Goal: Navigation & Orientation: Find specific page/section

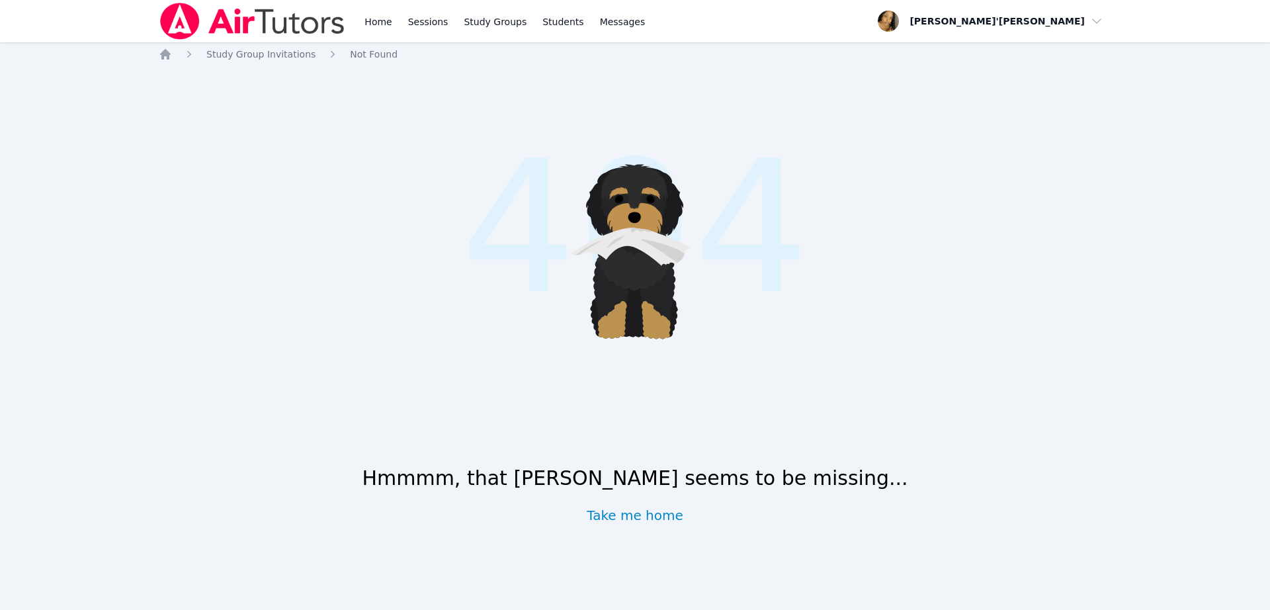
click at [1005, 298] on div ".cls-1 { fill: #1c1c1e; } .cls-1, .cls-10, .cls-11, .cls-2, .cls-3, .cls-4, .cl…" at bounding box center [635, 244] width 953 height 275
click at [241, 17] on img at bounding box center [252, 21] width 187 height 37
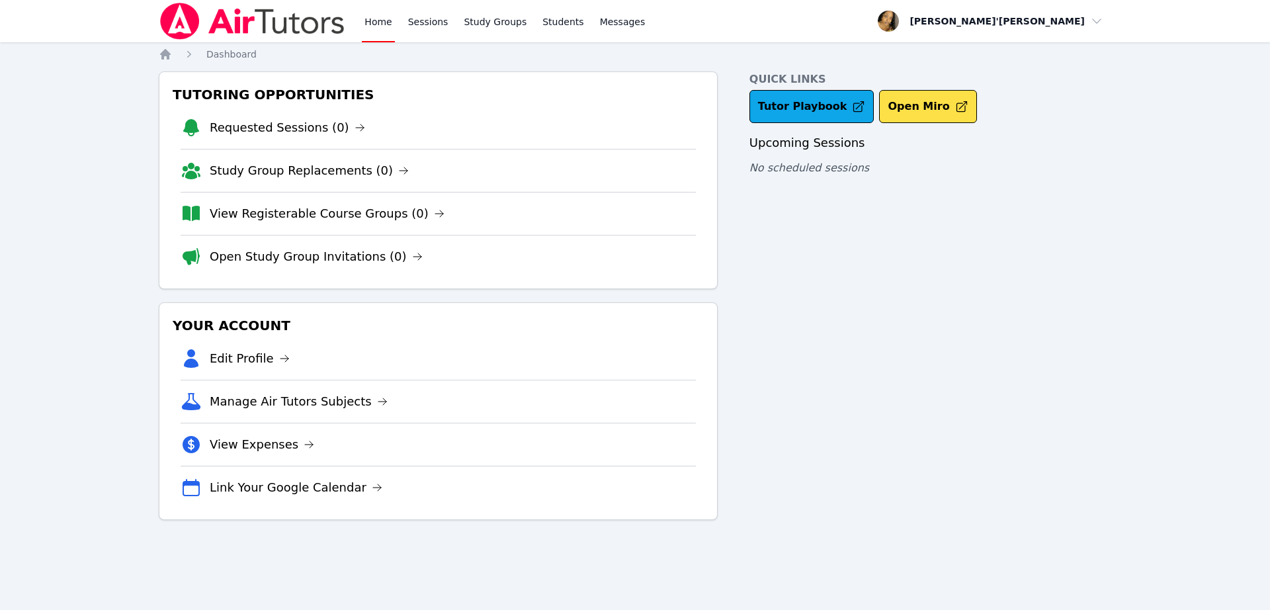
click at [635, 285] on div "Tutoring Opportunities Requested Sessions (0) Study Group Replacements (0) View…" at bounding box center [438, 180] width 559 height 218
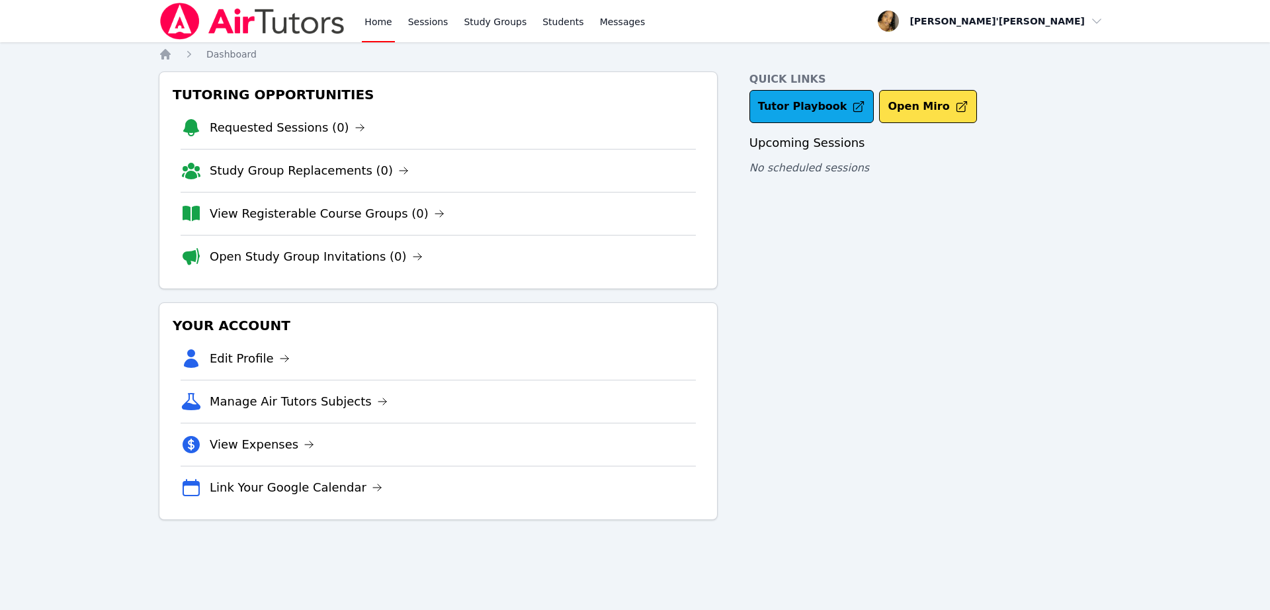
click at [635, 285] on div "Tutoring Opportunities Requested Sessions (0) Study Group Replacements (0) View…" at bounding box center [438, 180] width 559 height 218
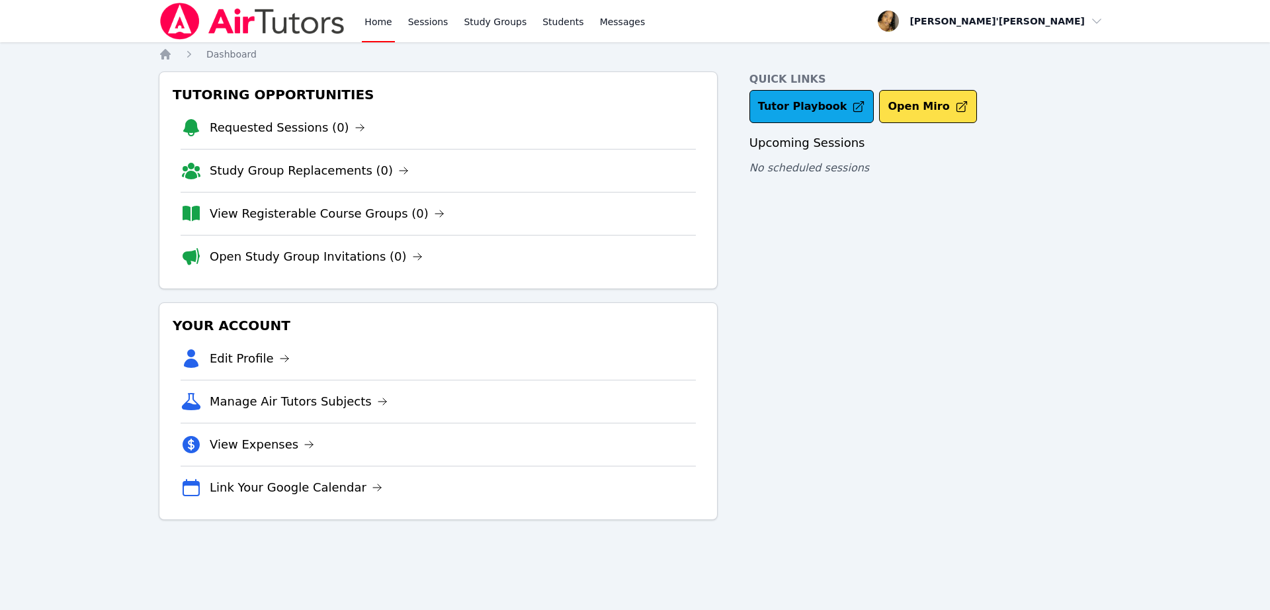
click at [635, 285] on div "Tutoring Opportunities Requested Sessions (0) Study Group Replacements (0) View…" at bounding box center [438, 180] width 559 height 218
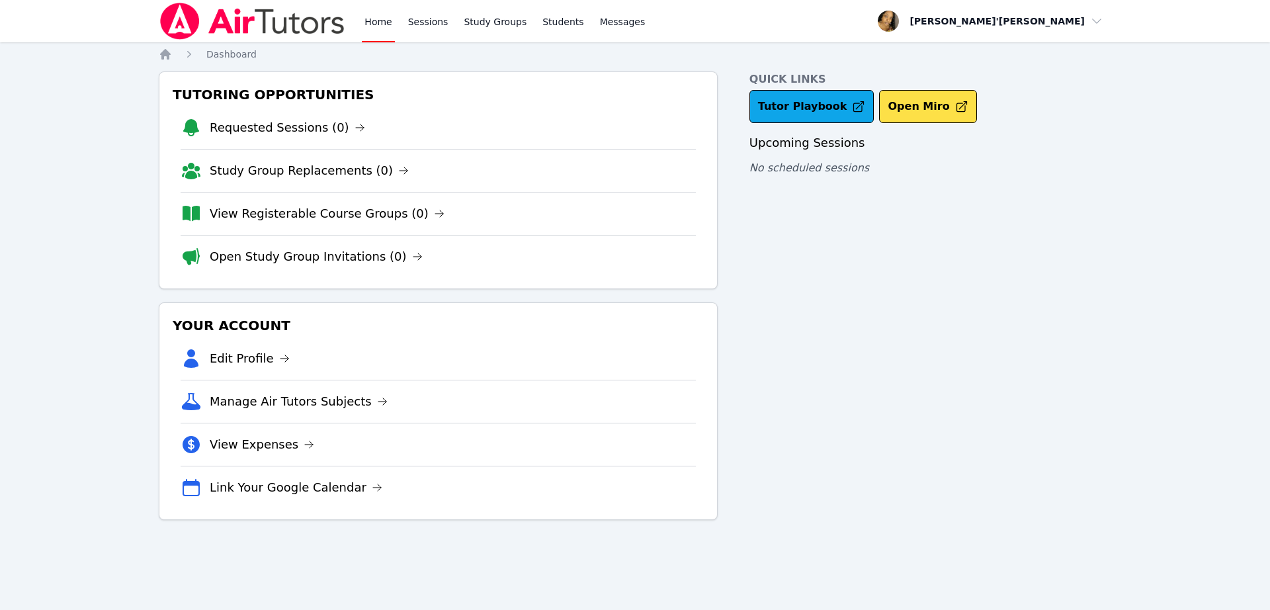
click at [635, 285] on div "Tutoring Opportunities Requested Sessions (0) Study Group Replacements (0) View…" at bounding box center [438, 180] width 559 height 218
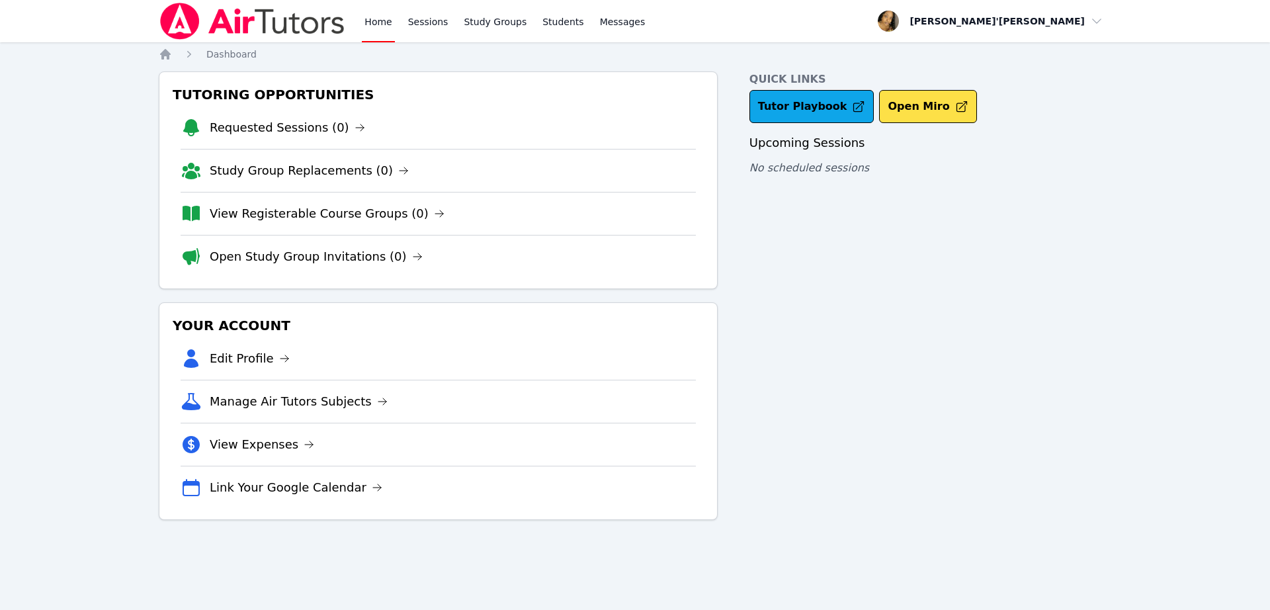
click at [635, 285] on div "Tutoring Opportunities Requested Sessions (0) Study Group Replacements (0) View…" at bounding box center [438, 180] width 559 height 218
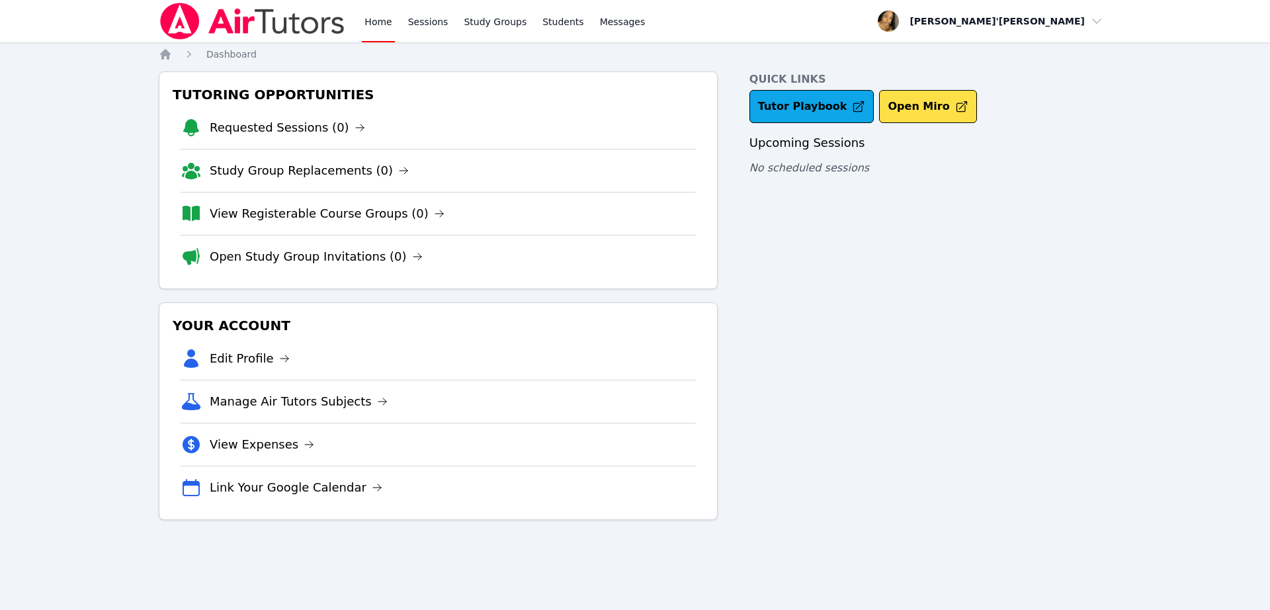
click at [635, 285] on div "Tutoring Opportunities Requested Sessions (0) Study Group Replacements (0) View…" at bounding box center [438, 180] width 559 height 218
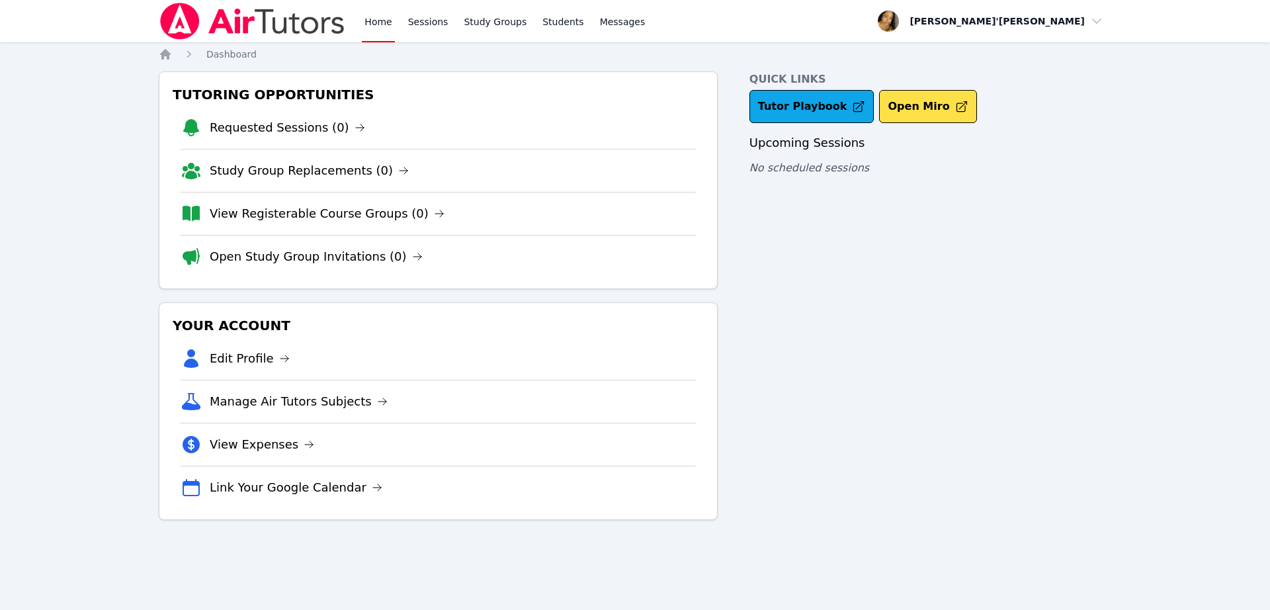
click at [635, 285] on div "Tutoring Opportunities Requested Sessions (0) Study Group Replacements (0) View…" at bounding box center [438, 180] width 559 height 218
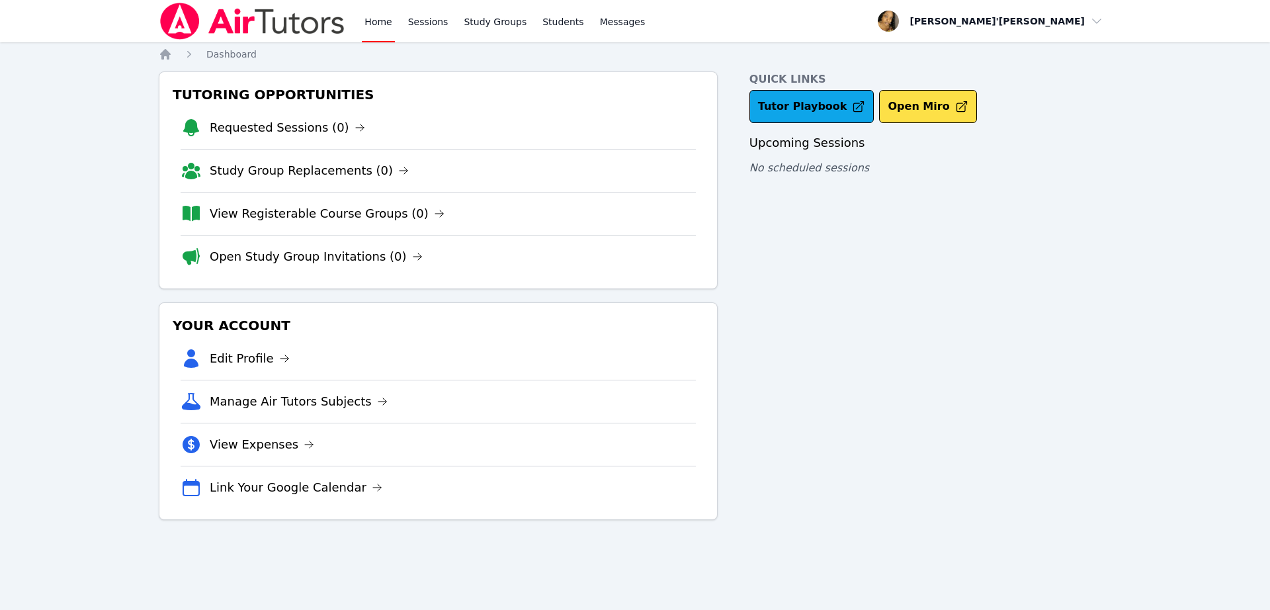
click at [635, 285] on div "Tutoring Opportunities Requested Sessions (0) Study Group Replacements (0) View…" at bounding box center [438, 180] width 559 height 218
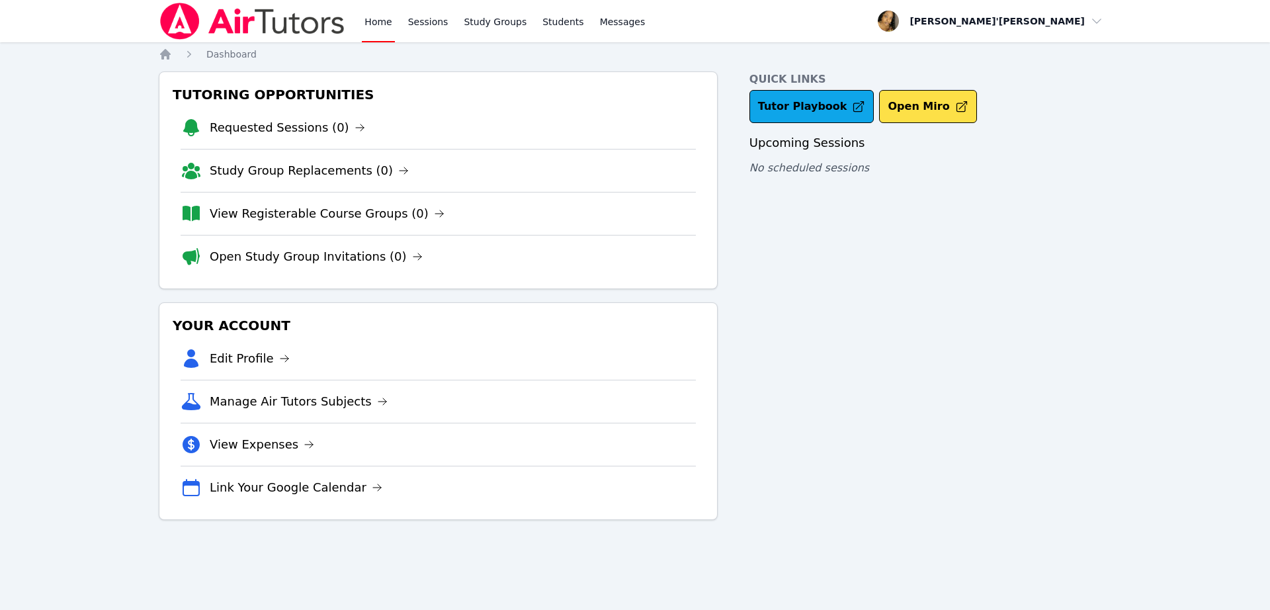
click at [635, 285] on div "Tutoring Opportunities Requested Sessions (0) Study Group Replacements (0) View…" at bounding box center [438, 180] width 559 height 218
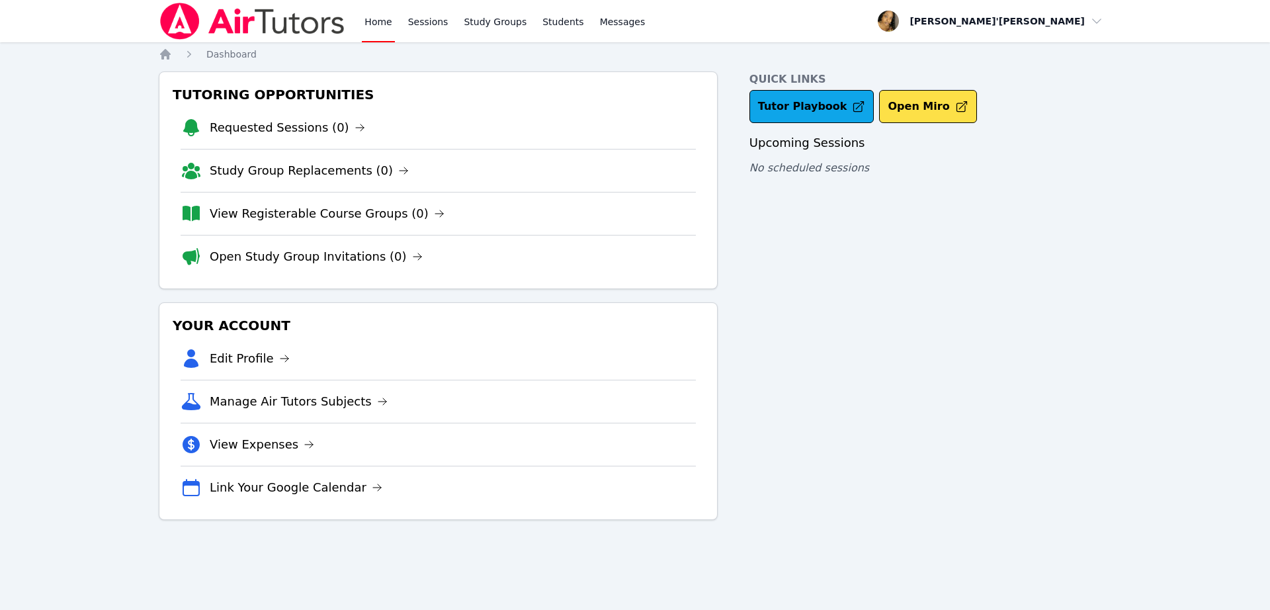
click at [635, 285] on div "Tutoring Opportunities Requested Sessions (0) Study Group Replacements (0) View…" at bounding box center [438, 180] width 559 height 218
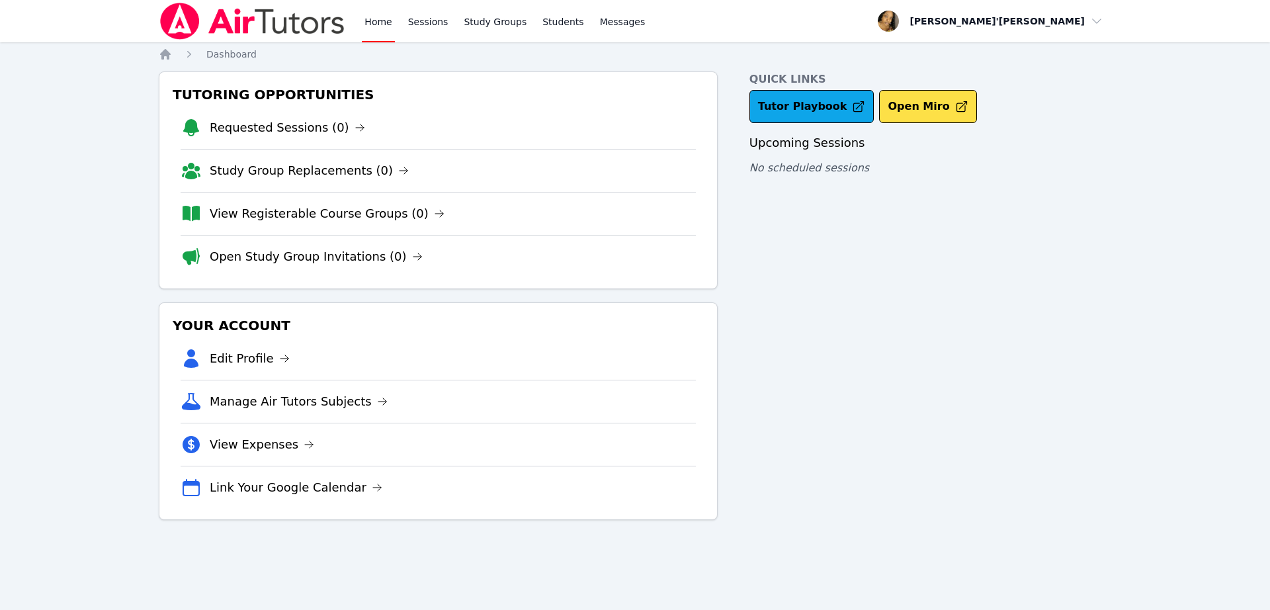
click at [635, 285] on div "Tutoring Opportunities Requested Sessions (0) Study Group Replacements (0) View…" at bounding box center [438, 180] width 559 height 218
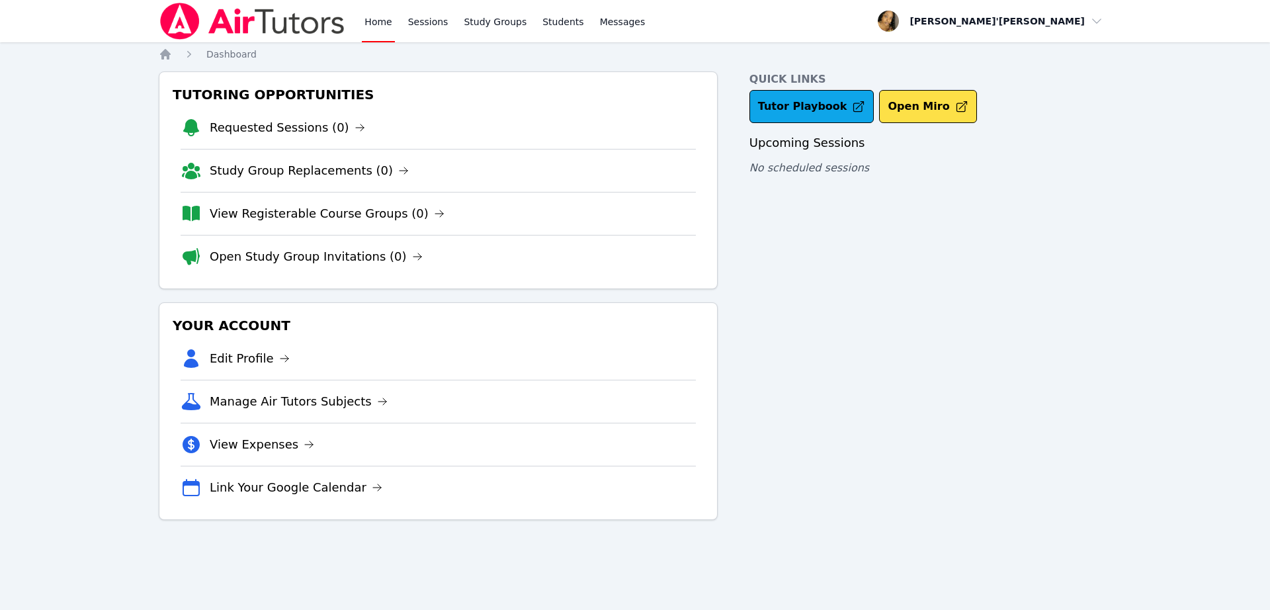
click at [635, 285] on div "Tutoring Opportunities Requested Sessions (0) Study Group Replacements (0) View…" at bounding box center [438, 180] width 559 height 218
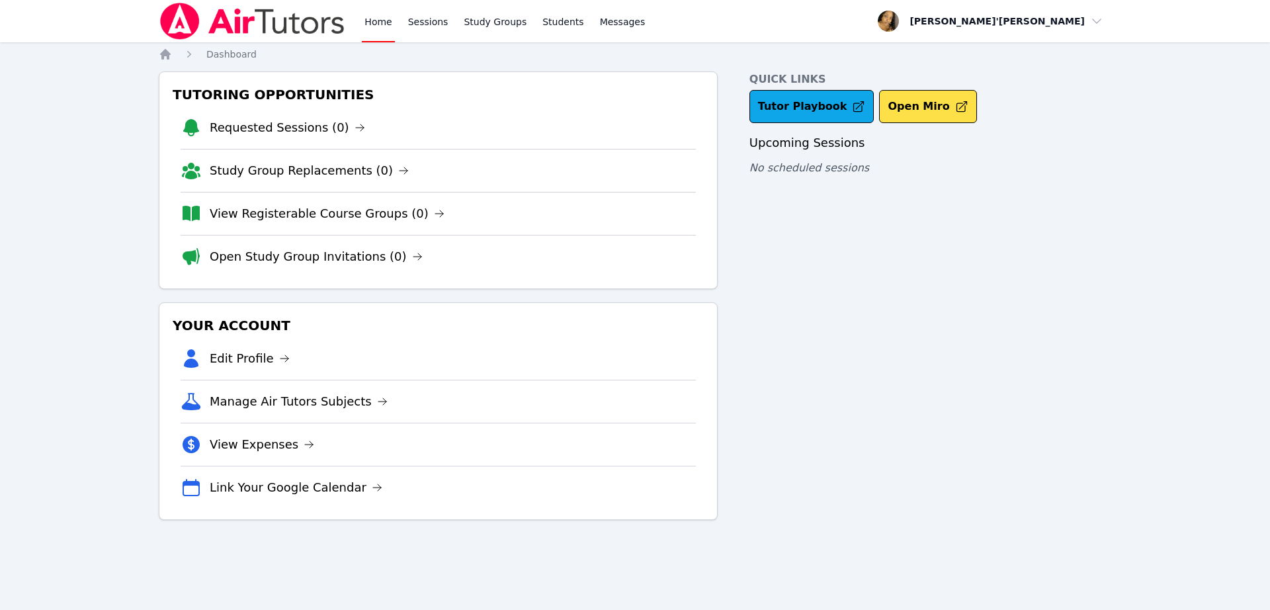
click at [635, 285] on div "Tutoring Opportunities Requested Sessions (0) Study Group Replacements (0) View…" at bounding box center [438, 180] width 559 height 218
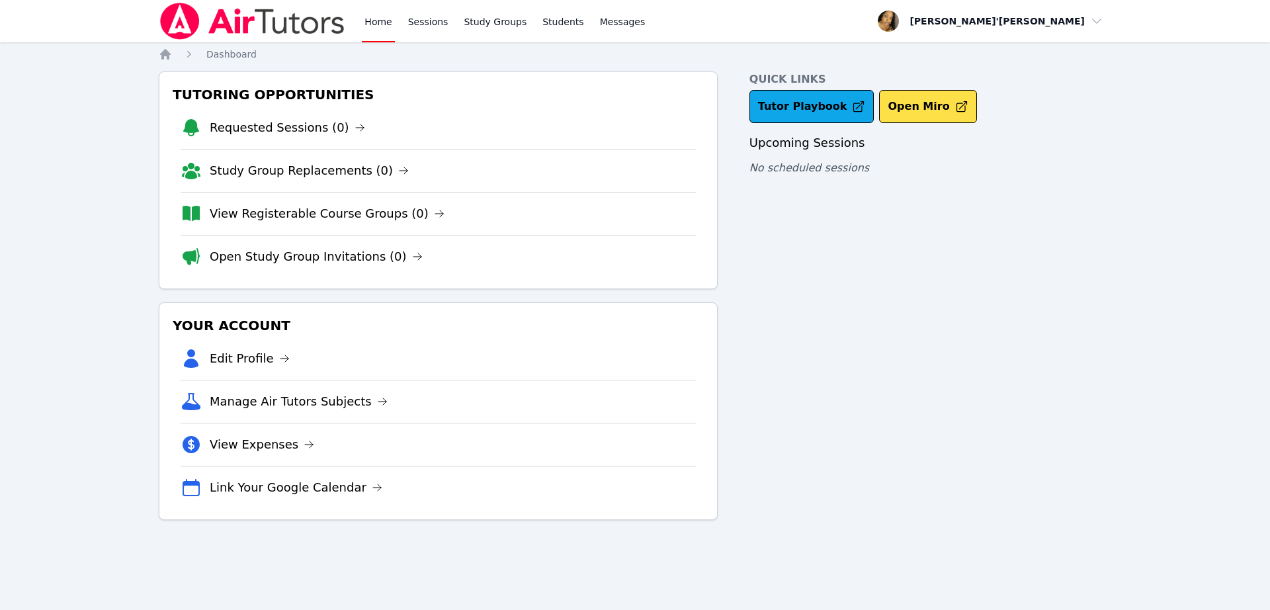
click at [635, 285] on div "Tutoring Opportunities Requested Sessions (0) Study Group Replacements (0) View…" at bounding box center [438, 180] width 559 height 218
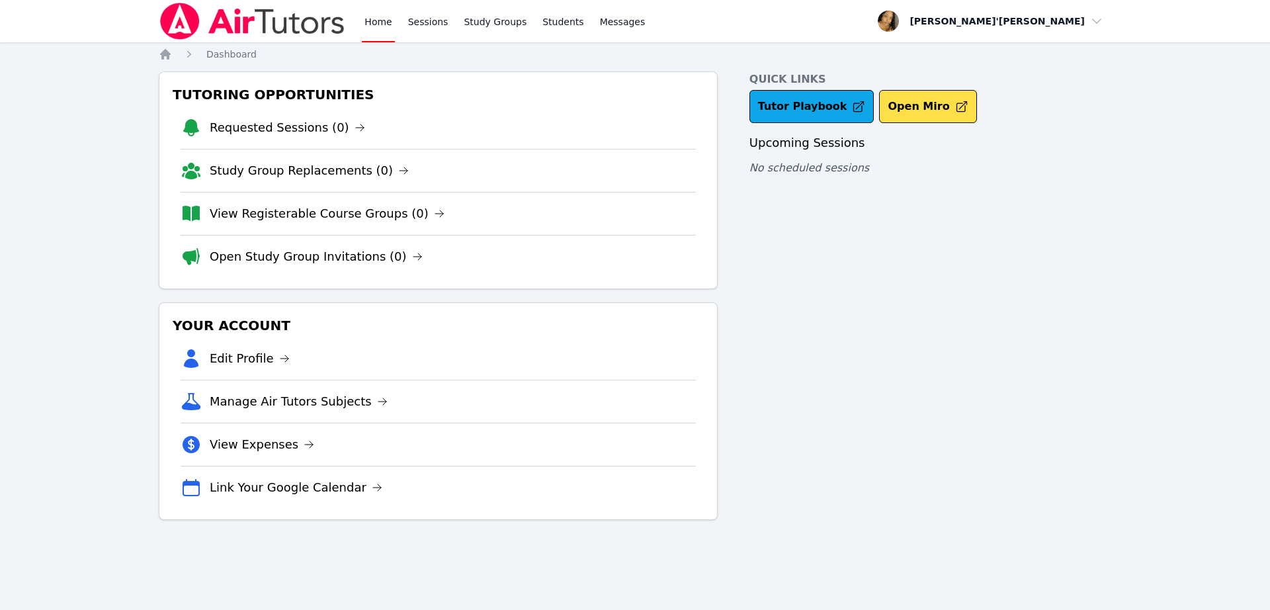
click at [635, 285] on div "Tutoring Opportunities Requested Sessions (0) Study Group Replacements (0) View…" at bounding box center [438, 180] width 559 height 218
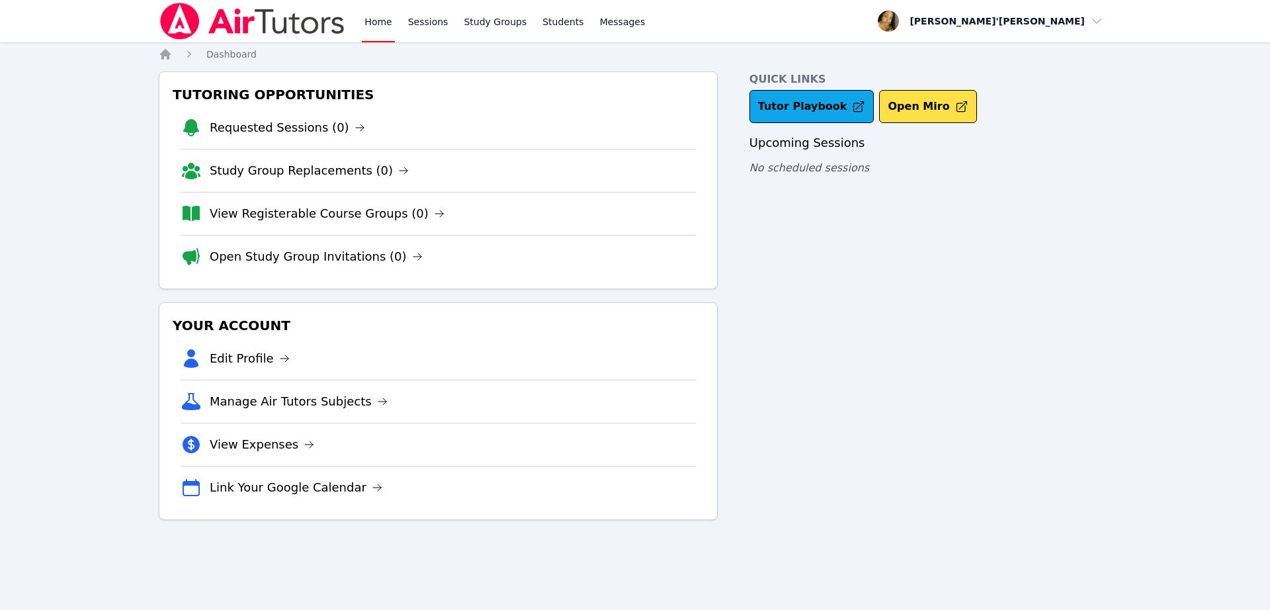
click at [635, 285] on div "Tutoring Opportunities Requested Sessions (0) Study Group Replacements (0) View…" at bounding box center [438, 180] width 559 height 218
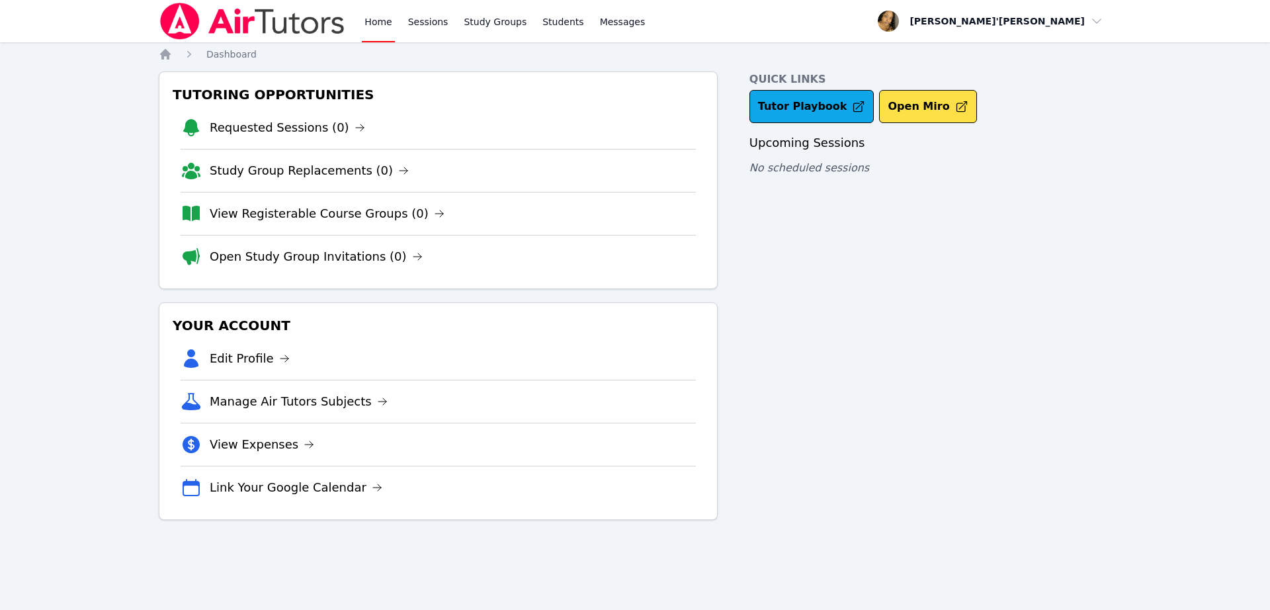
click at [635, 285] on div "Tutoring Opportunities Requested Sessions (0) Study Group Replacements (0) View…" at bounding box center [438, 180] width 559 height 218
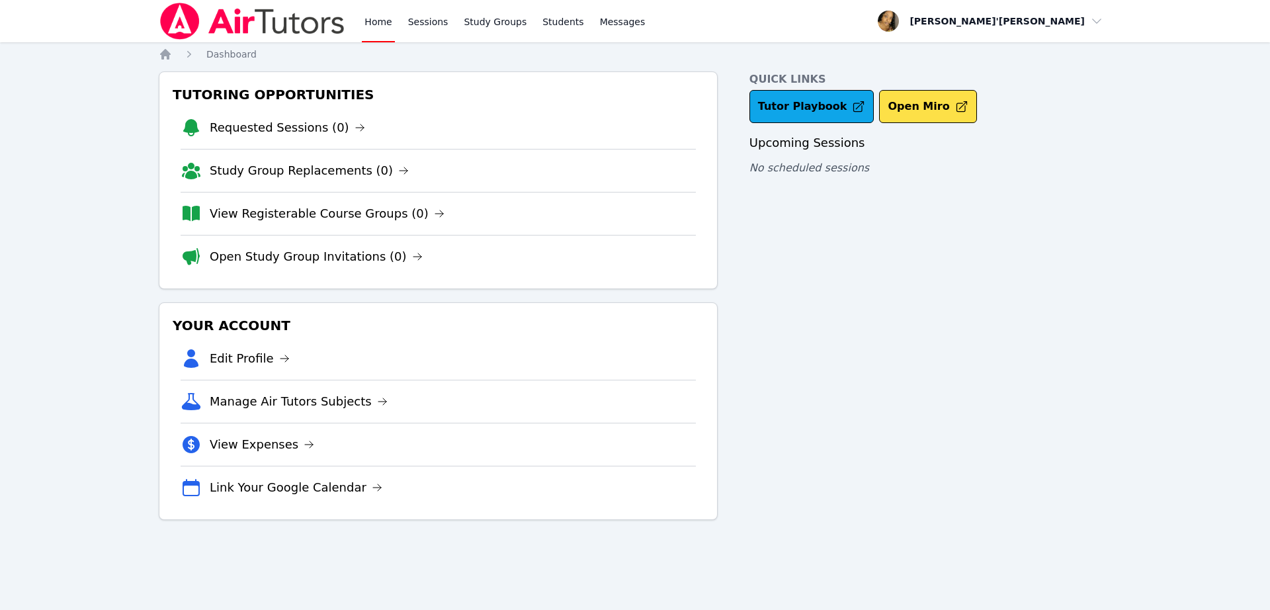
click at [635, 285] on div "Tutoring Opportunities Requested Sessions (0) Study Group Replacements (0) View…" at bounding box center [438, 180] width 559 height 218
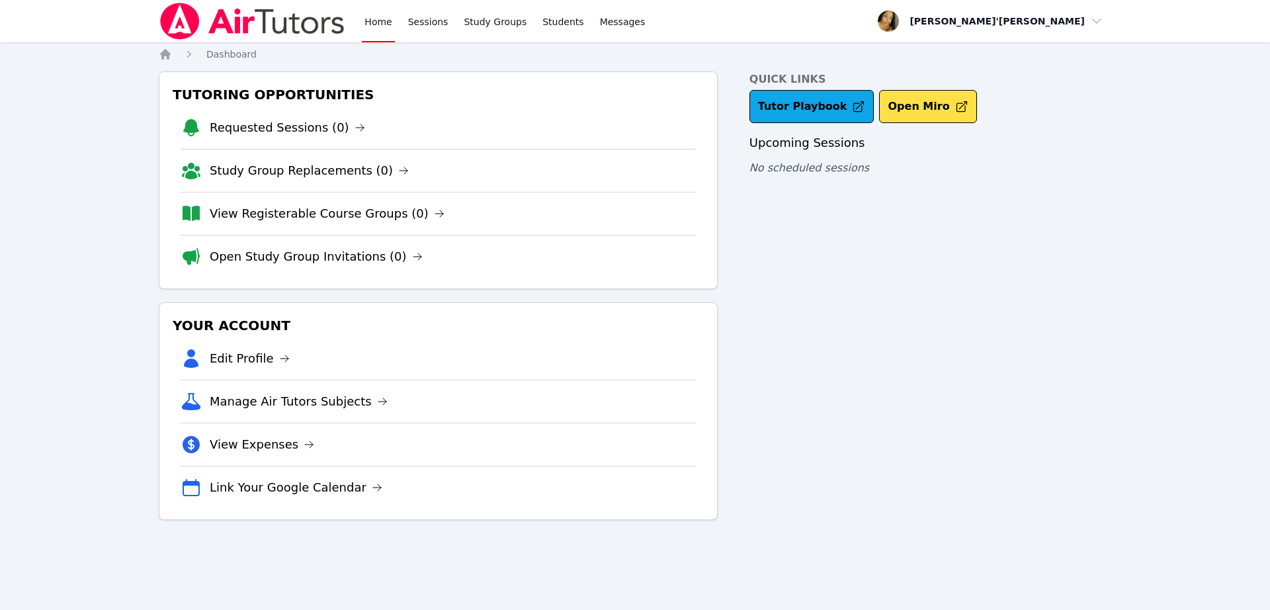
click at [635, 285] on div "Tutoring Opportunities Requested Sessions (0) Study Group Replacements (0) View…" at bounding box center [438, 180] width 559 height 218
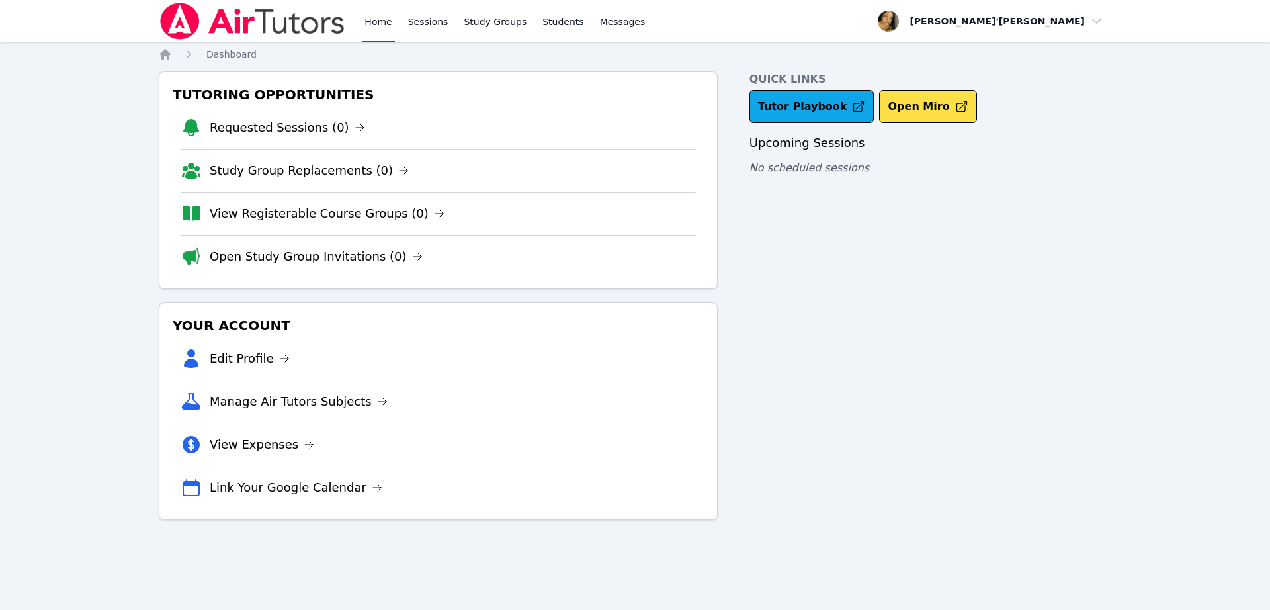
click at [635, 285] on div "Tutoring Opportunities Requested Sessions (0) Study Group Replacements (0) View…" at bounding box center [438, 180] width 559 height 218
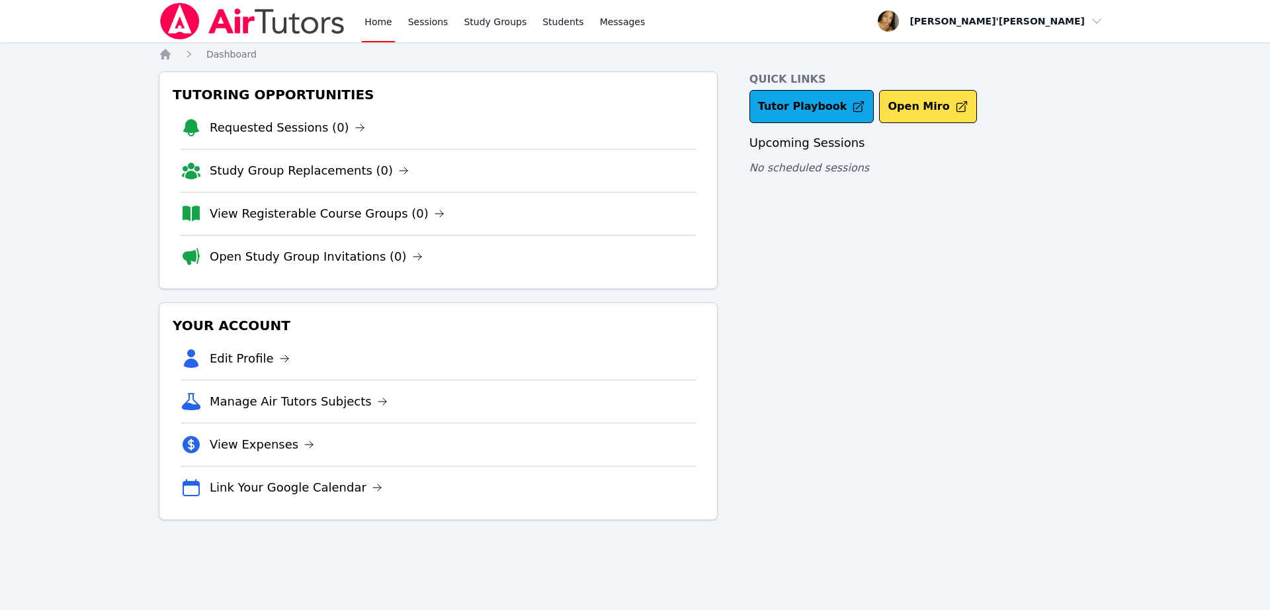
click at [635, 285] on div "Tutoring Opportunities Requested Sessions (0) Study Group Replacements (0) View…" at bounding box center [438, 180] width 559 height 218
click at [746, 303] on div "Tutoring Opportunities Requested Sessions (0) Study Group Replacements (0) View…" at bounding box center [635, 295] width 953 height 448
click at [85, 316] on div "Home Sessions Study Groups Students Messages Open user menu Lee'Tayna Hostick O…" at bounding box center [635, 305] width 1270 height 610
click at [107, 103] on div "Home Sessions Study Groups Students Messages Open user menu Lee'Tayna Hostick O…" at bounding box center [635, 305] width 1270 height 610
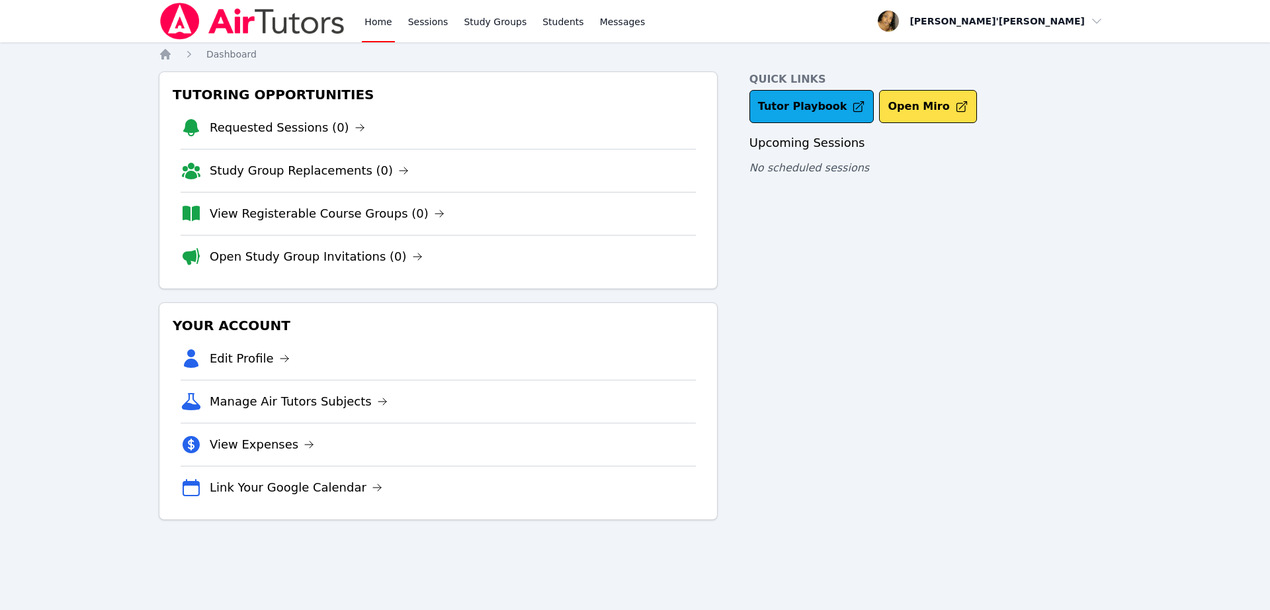
click at [101, 9] on nav "Home Sessions Study Groups Students Messages Open user menu Lee'Tayna Hostick O…" at bounding box center [635, 21] width 1270 height 42
click at [635, 285] on div "Tutoring Opportunities Requested Sessions (0) Study Group Replacements (0) View…" at bounding box center [438, 180] width 559 height 218
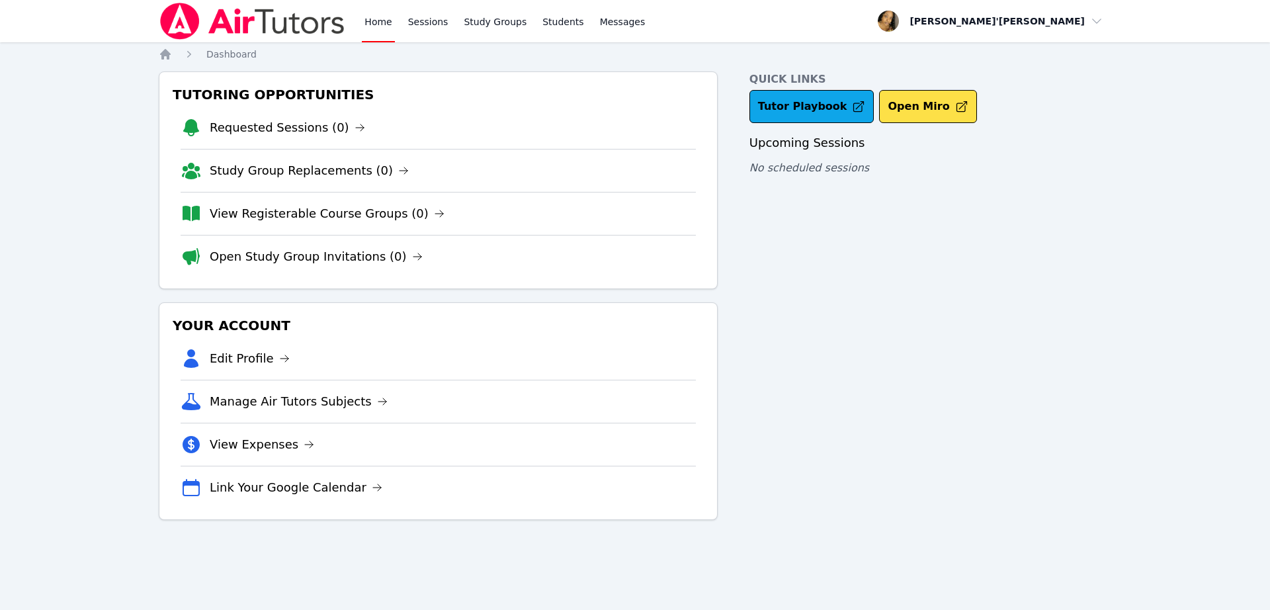
click at [635, 285] on div "Tutoring Opportunities Requested Sessions (0) Study Group Replacements (0) View…" at bounding box center [438, 180] width 559 height 218
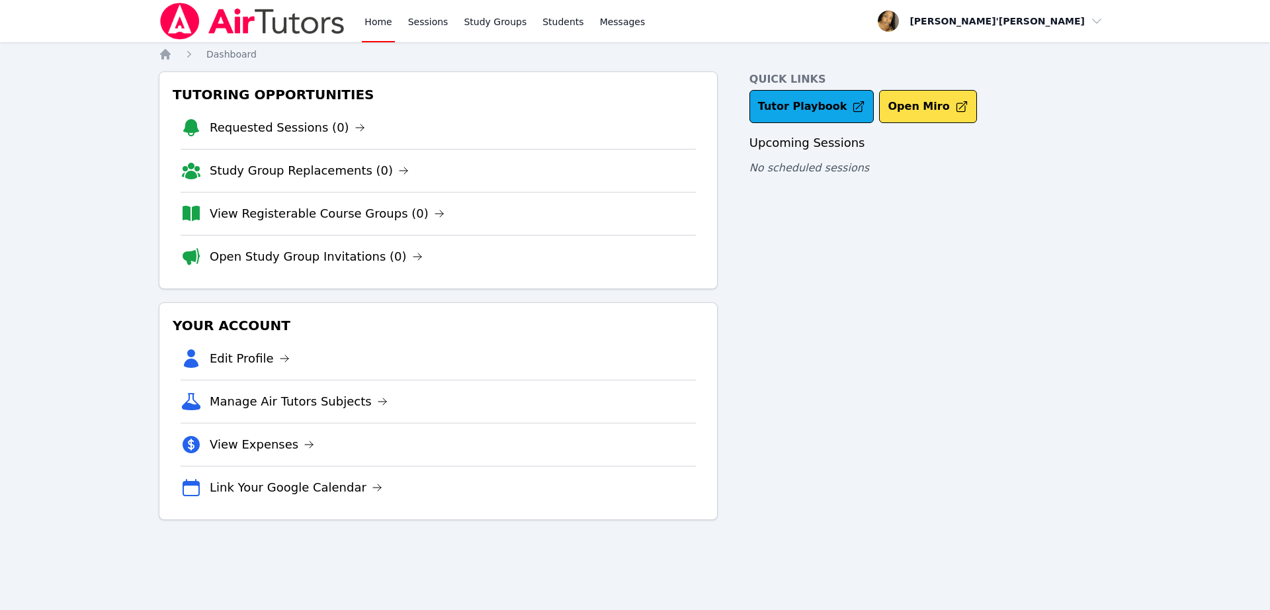
click at [635, 285] on div "Tutoring Opportunities Requested Sessions (0) Study Group Replacements (0) View…" at bounding box center [438, 180] width 559 height 218
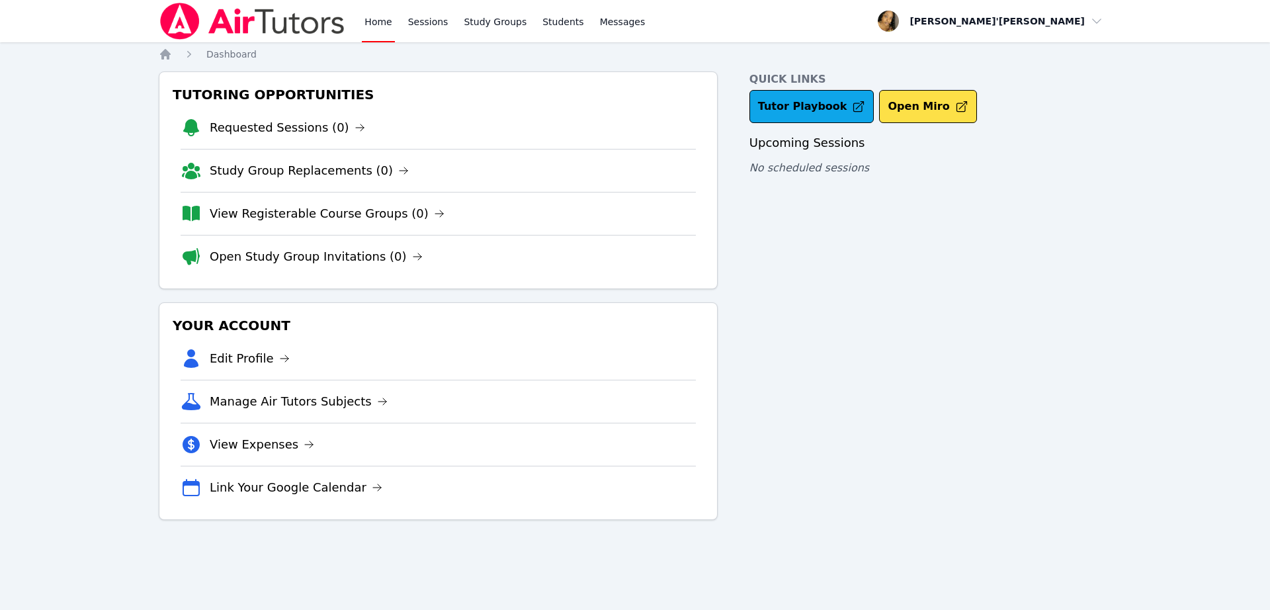
click at [635, 285] on div "Tutoring Opportunities Requested Sessions (0) Study Group Replacements (0) View…" at bounding box center [438, 180] width 559 height 218
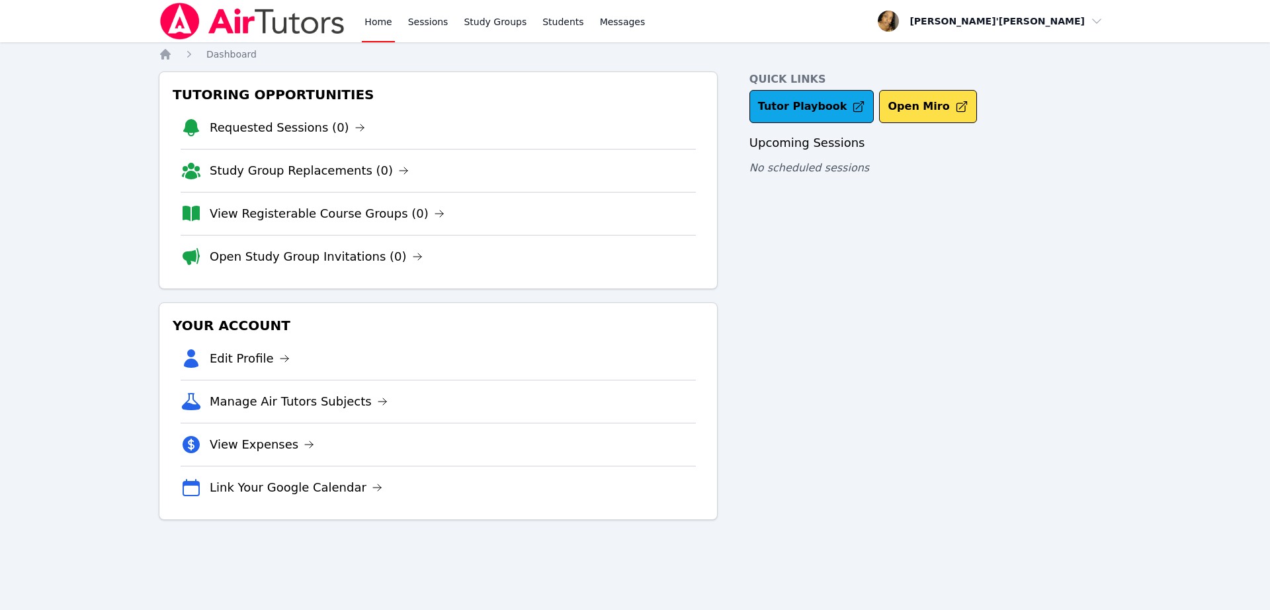
click at [635, 285] on div "Tutoring Opportunities Requested Sessions (0) Study Group Replacements (0) View…" at bounding box center [438, 180] width 559 height 218
click at [1203, 570] on div "Home Sessions Study Groups Students Messages Open user menu Lee'Tayna Hostick O…" at bounding box center [635, 305] width 1270 height 610
click at [495, 514] on div "Your Account Edit Profile Manage Air Tutors Subjects View Expenses Link Your Go…" at bounding box center [438, 411] width 559 height 218
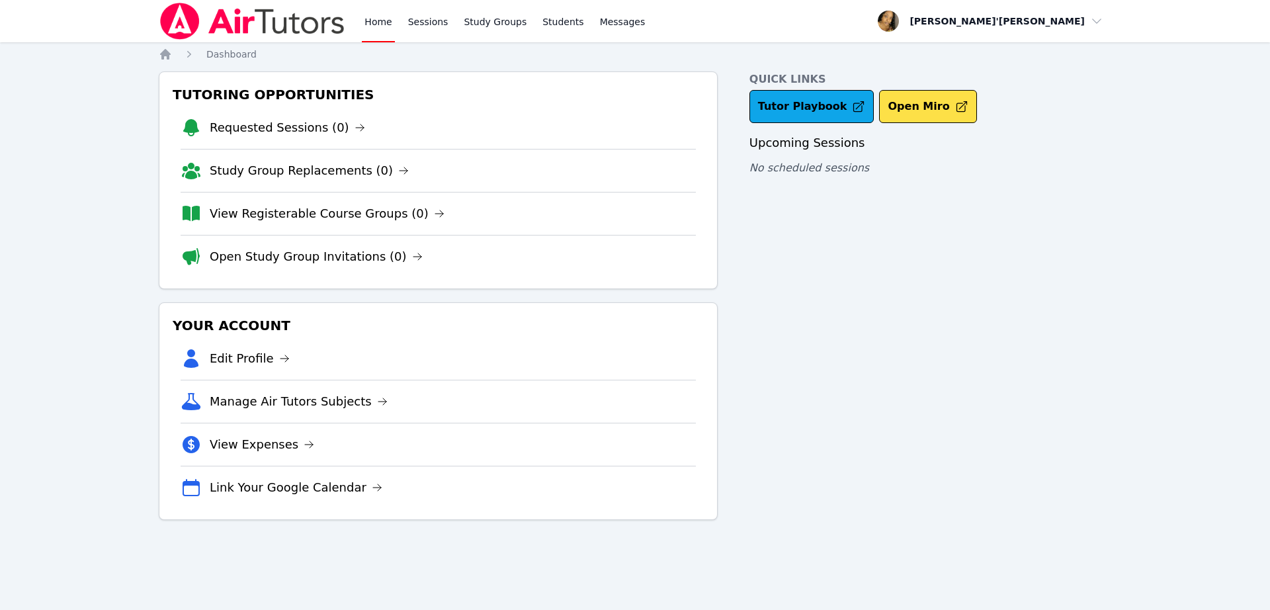
click at [107, 84] on div "Home Sessions Study Groups Students Messages Open user menu Lee'Tayna Hostick O…" at bounding box center [635, 305] width 1270 height 610
